Goal: Task Accomplishment & Management: Use online tool/utility

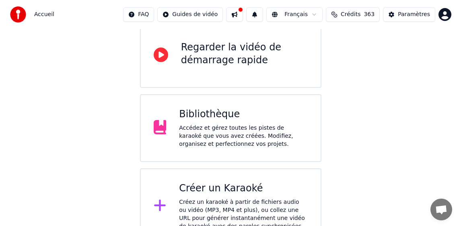
scroll to position [98, 0]
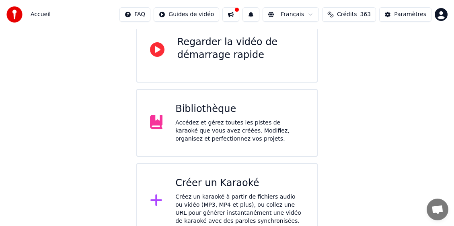
click at [215, 177] on div "Créer un Karaoké" at bounding box center [240, 183] width 129 height 13
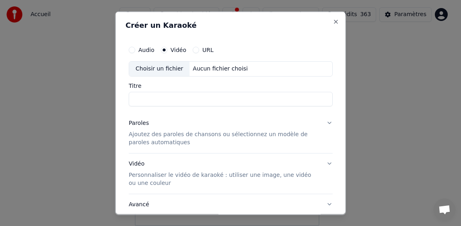
click at [165, 70] on div "Choisir un fichier" at bounding box center [159, 68] width 60 height 14
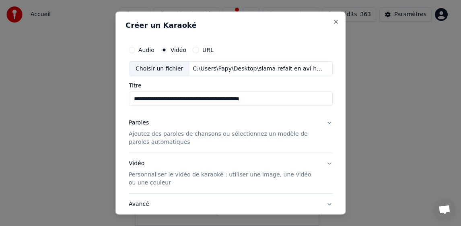
drag, startPoint x: 189, startPoint y: 99, endPoint x: 307, endPoint y: 105, distance: 118.5
click at [307, 105] on input "**********" at bounding box center [231, 98] width 204 height 14
type input "**********"
click at [140, 138] on p "Ajoutez des paroles de chansons ou sélectionnez un modèle de paroles automatiqu…" at bounding box center [224, 138] width 191 height 16
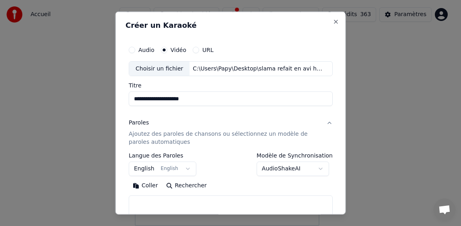
click at [140, 166] on button "English English" at bounding box center [163, 168] width 68 height 14
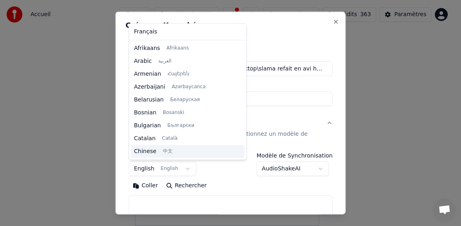
scroll to position [64, 0]
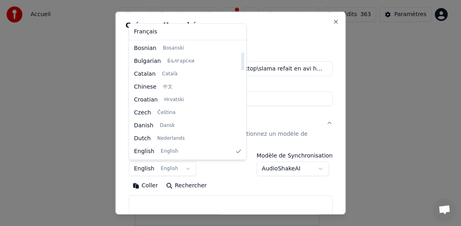
select select "**"
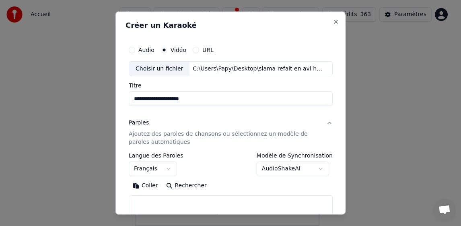
click at [145, 188] on button "Coller" at bounding box center [145, 185] width 33 height 13
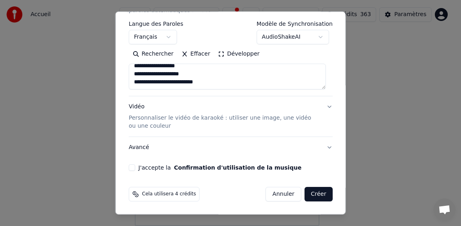
scroll to position [529, 0]
click at [130, 169] on button "J'accepte la Confirmation d'utilisation de la musique" at bounding box center [132, 167] width 6 height 6
click at [308, 192] on button "Créer" at bounding box center [318, 194] width 28 height 14
type textarea "**********"
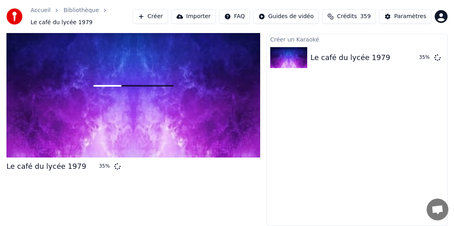
scroll to position [14, 0]
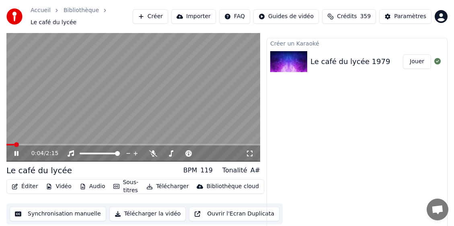
click at [99, 224] on div "0:04 / 2:15 Le café du lycée BPM 119 Tonalité A# Éditer Vidéo Audio Sous-titres…" at bounding box center [133, 124] width 254 height 211
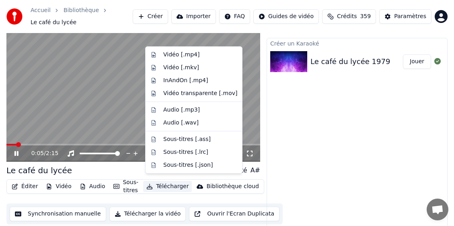
click at [173, 182] on button "Télécharger" at bounding box center [167, 186] width 49 height 11
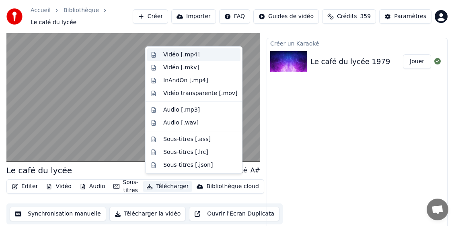
drag, startPoint x: 176, startPoint y: 55, endPoint x: 167, endPoint y: 68, distance: 16.0
click at [176, 55] on div "Vidéo [.mp4]" at bounding box center [181, 55] width 36 height 8
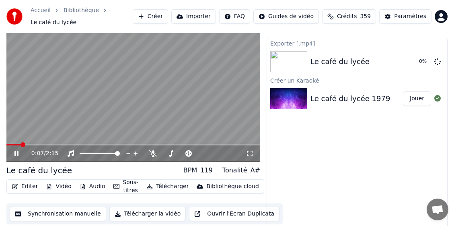
click at [15, 151] on icon at bounding box center [16, 153] width 4 height 5
click at [315, 13] on div "Paramètres" at bounding box center [411, 16] width 32 height 8
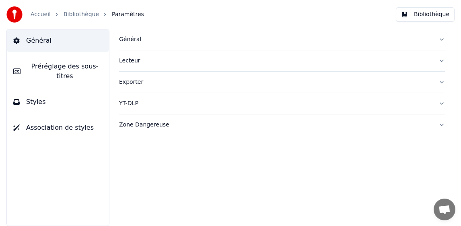
click at [315, 13] on button "Bibliothèque" at bounding box center [425, 14] width 59 height 14
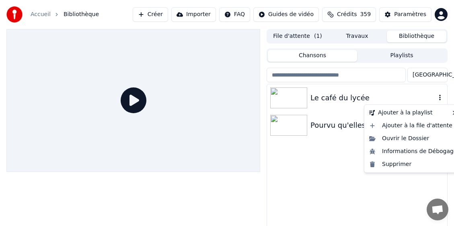
click at [315, 99] on icon "button" at bounding box center [441, 98] width 2 height 6
click at [315, 163] on div "Supprimer" at bounding box center [413, 164] width 95 height 13
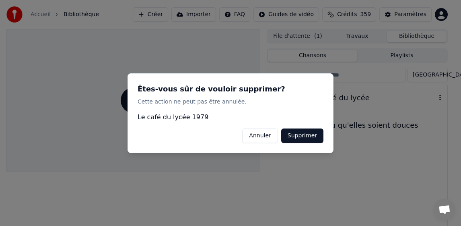
click at [298, 136] on button "Supprimer" at bounding box center [302, 135] width 42 height 14
